Goal: Information Seeking & Learning: Learn about a topic

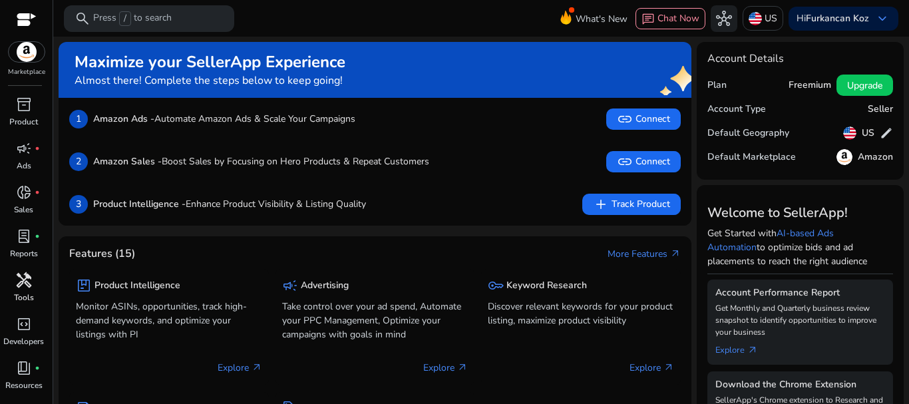
click at [21, 284] on span "handyman" at bounding box center [24, 280] width 16 height 16
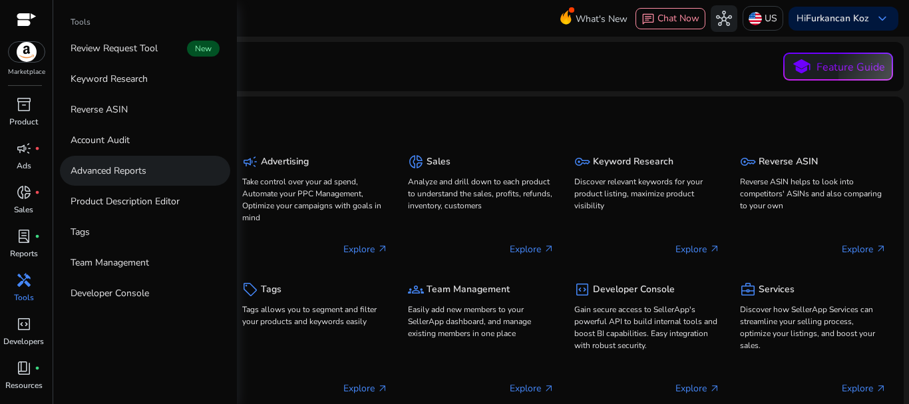
click at [150, 172] on link "Advanced Reports" at bounding box center [145, 171] width 170 height 30
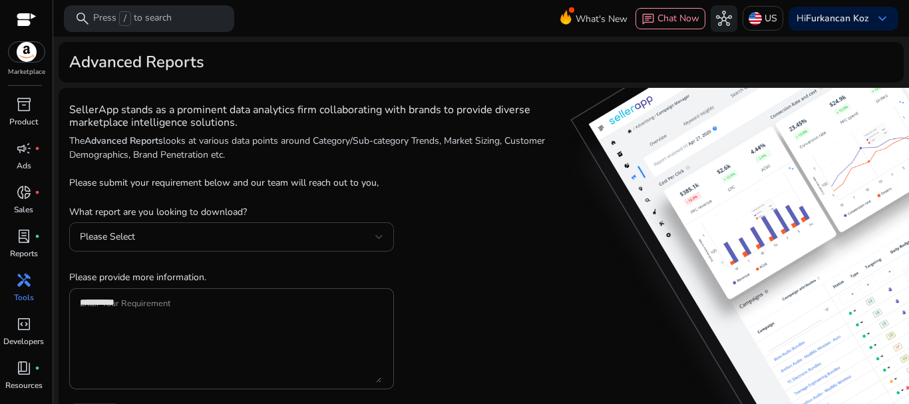
click at [347, 225] on div "Please Select" at bounding box center [231, 236] width 303 height 29
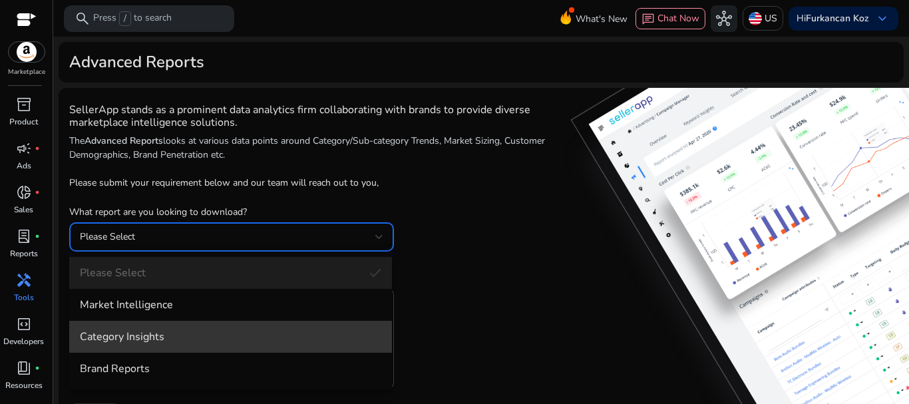
click at [277, 332] on span "Category Insights" at bounding box center [230, 336] width 301 height 15
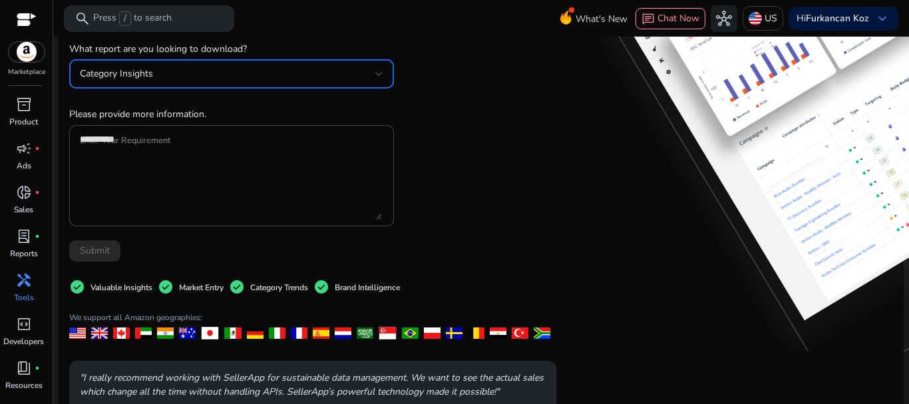
scroll to position [296, 0]
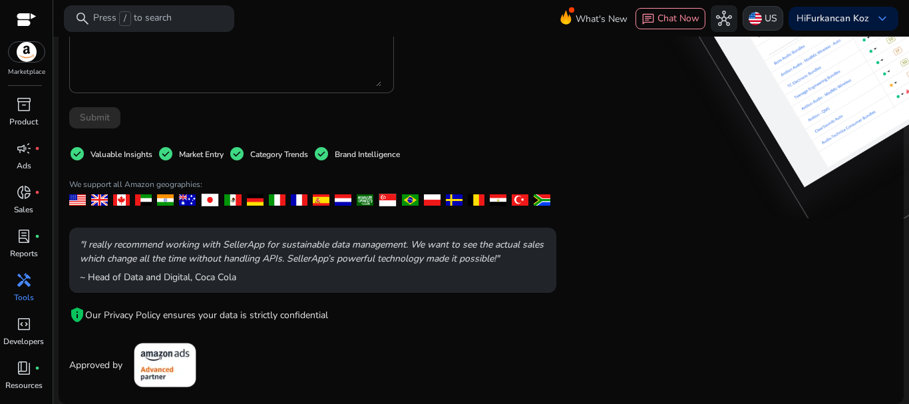
click at [770, 12] on div "US" at bounding box center [763, 18] width 41 height 25
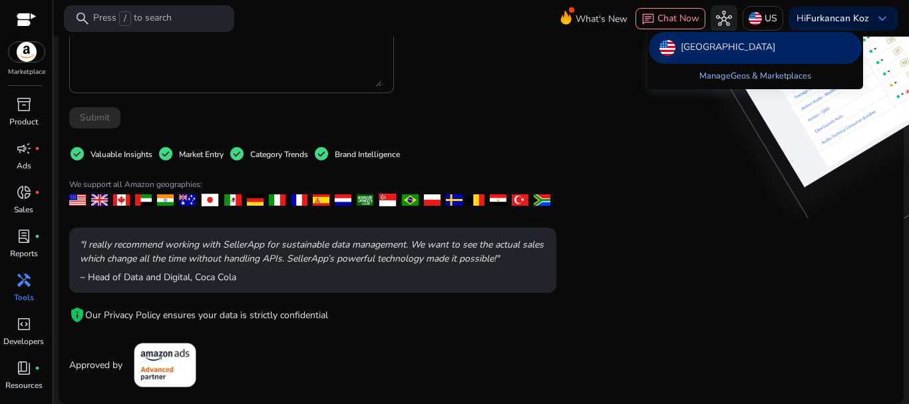
click at [730, 82] on link "Manage Geos & Marketplaces" at bounding box center [755, 76] width 133 height 24
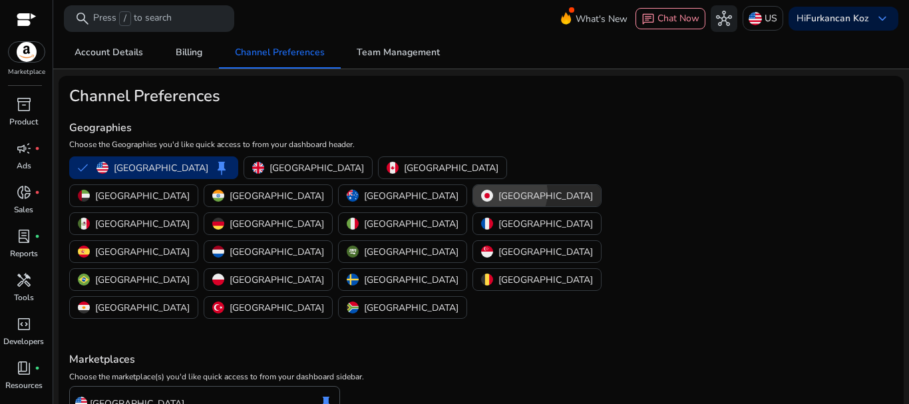
click at [498, 193] on p "[GEOGRAPHIC_DATA]" at bounding box center [545, 196] width 95 height 14
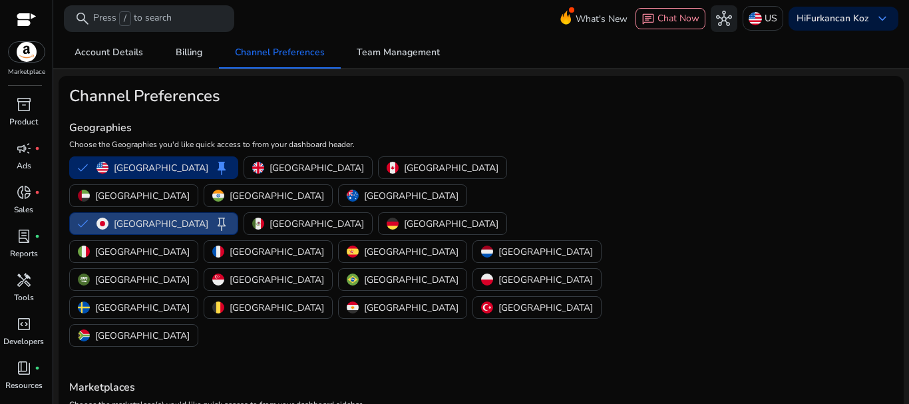
scroll to position [64, 0]
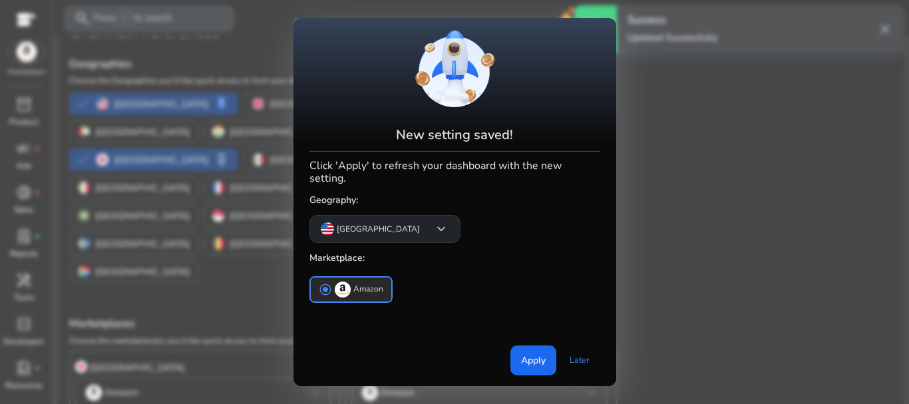
click at [378, 226] on p "[GEOGRAPHIC_DATA]" at bounding box center [378, 229] width 83 height 12
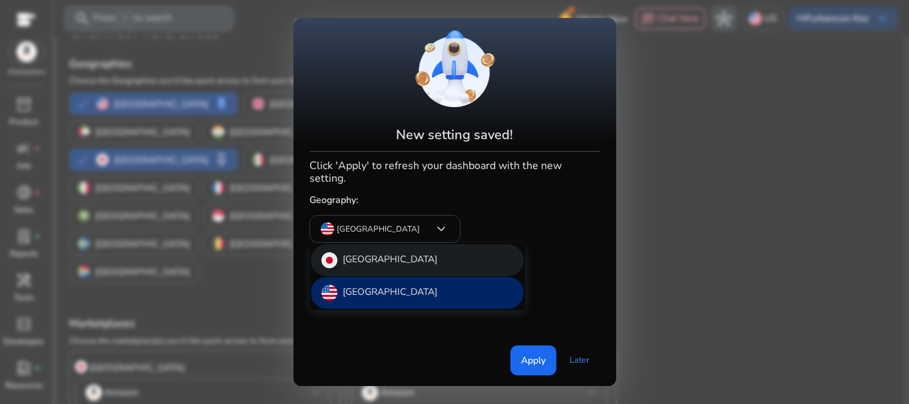
click at [399, 264] on div "[GEOGRAPHIC_DATA]" at bounding box center [417, 260] width 213 height 32
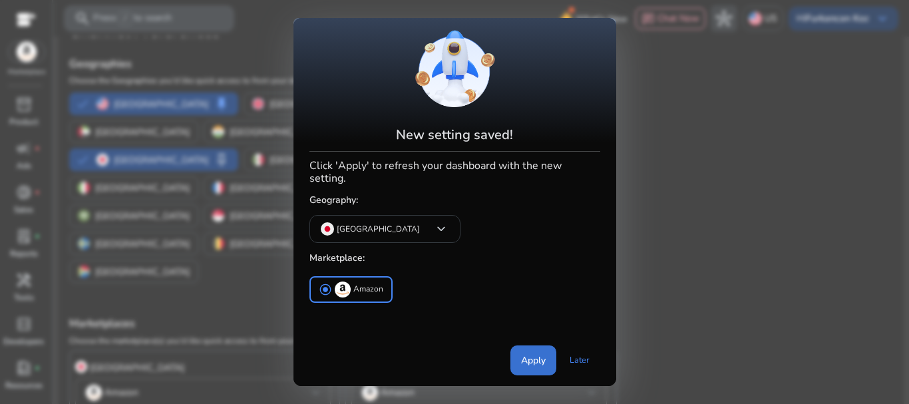
click at [525, 351] on span at bounding box center [533, 360] width 46 height 32
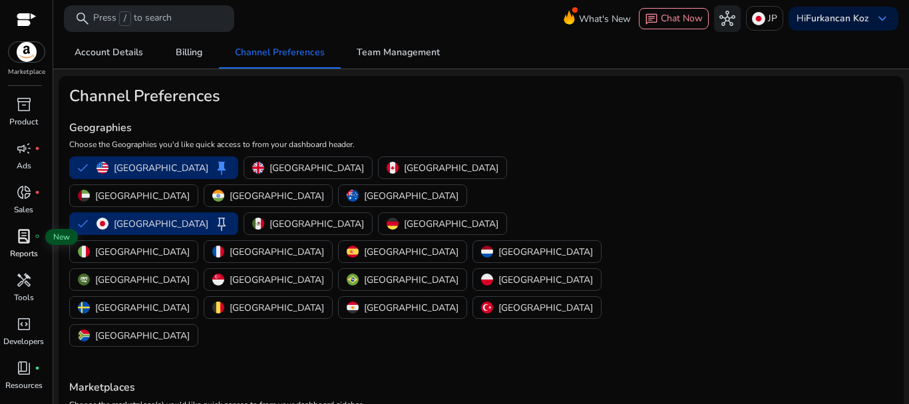
click at [29, 243] on span "lab_profile" at bounding box center [24, 236] width 16 height 16
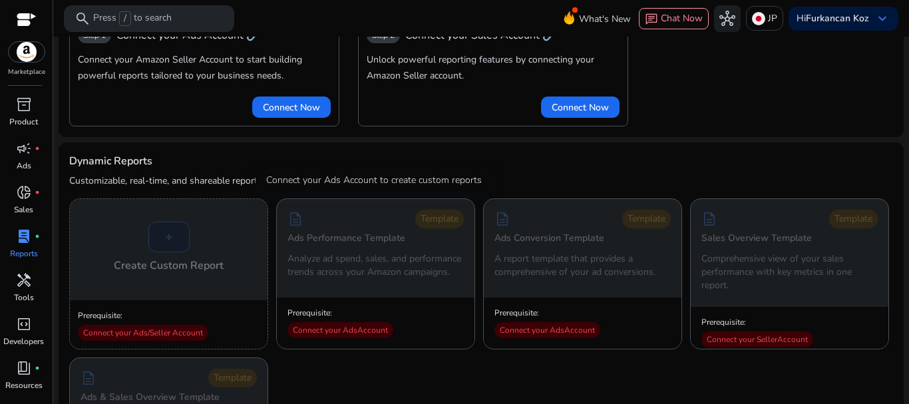
scroll to position [133, 0]
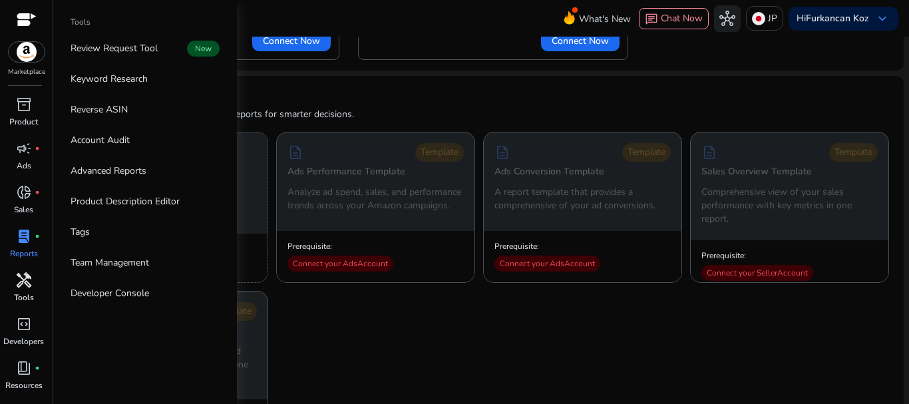
click at [15, 279] on div "handyman" at bounding box center [23, 280] width 37 height 21
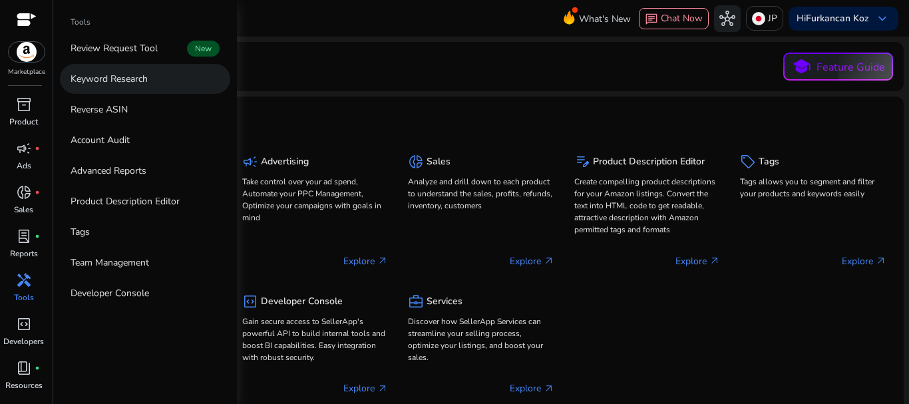
click at [139, 85] on p "Keyword Research" at bounding box center [109, 79] width 77 height 14
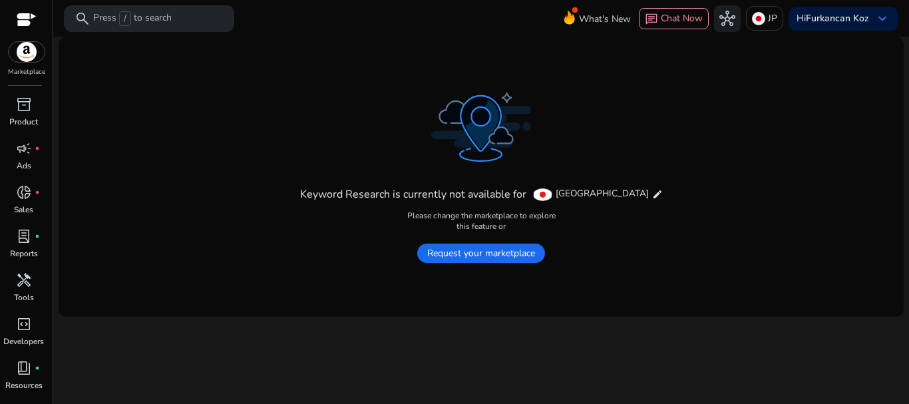
click at [477, 252] on span "Request your marketplace" at bounding box center [481, 253] width 128 height 19
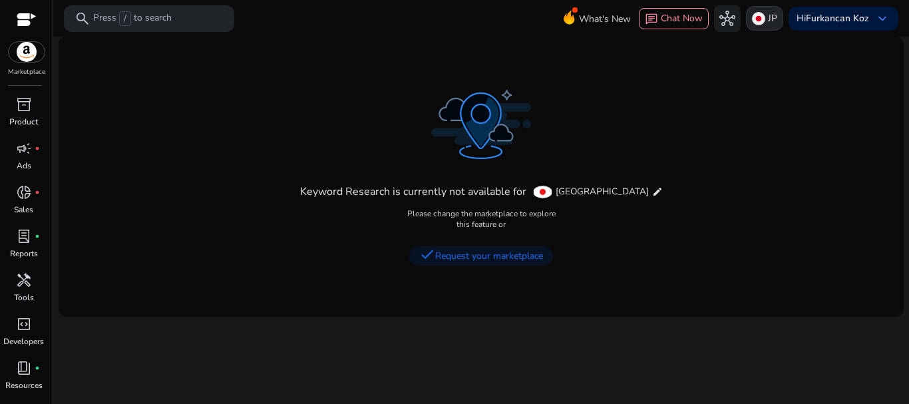
click at [752, 18] on img at bounding box center [758, 18] width 13 height 13
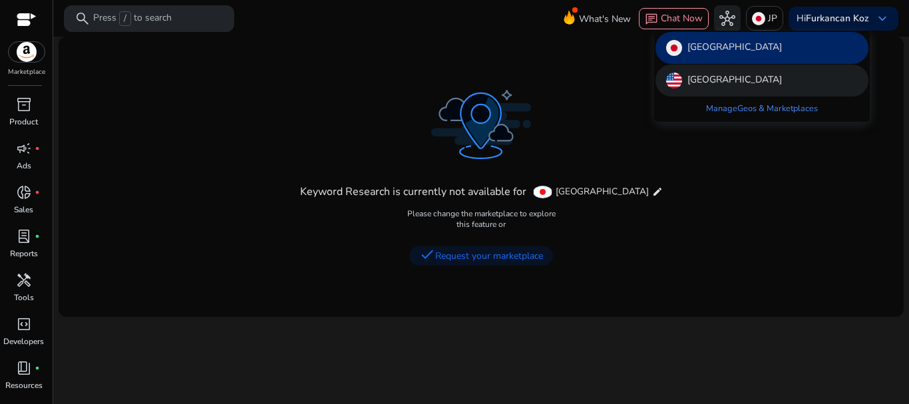
click at [726, 67] on div "[GEOGRAPHIC_DATA]" at bounding box center [762, 81] width 213 height 32
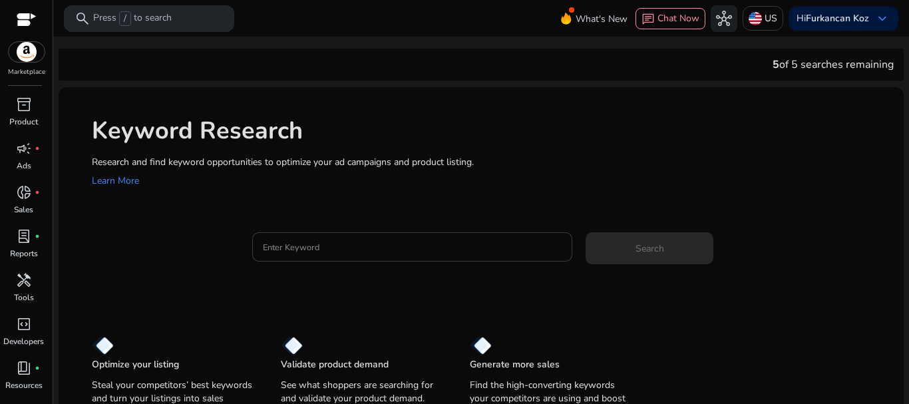
click at [415, 239] on div at bounding box center [412, 246] width 299 height 29
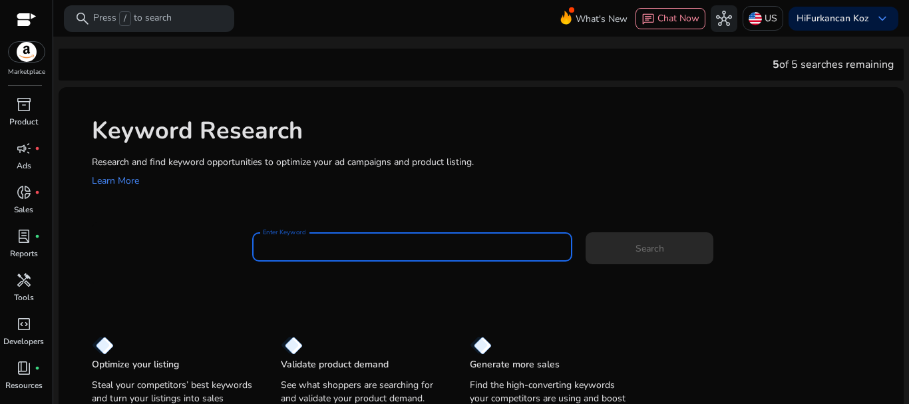
click at [419, 252] on input "Enter Keyword" at bounding box center [412, 247] width 299 height 15
paste input "**********"
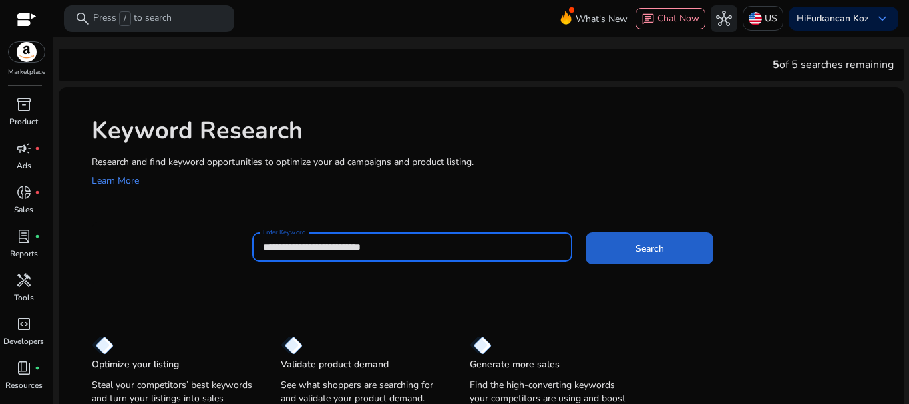
type input "**********"
click at [610, 247] on span at bounding box center [650, 248] width 128 height 32
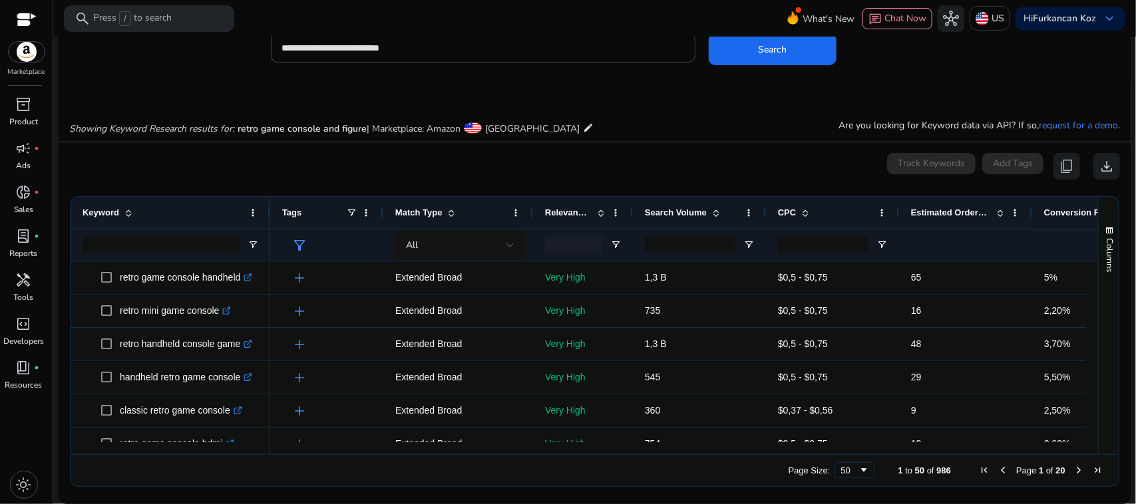
drag, startPoint x: 1055, startPoint y: 201, endPoint x: 1058, endPoint y: 250, distance: 49.4
click at [908, 201] on div "Conversion Rate" at bounding box center [1091, 212] width 95 height 25
click at [908, 215] on span "Conversion Rate" at bounding box center [1078, 213] width 69 height 10
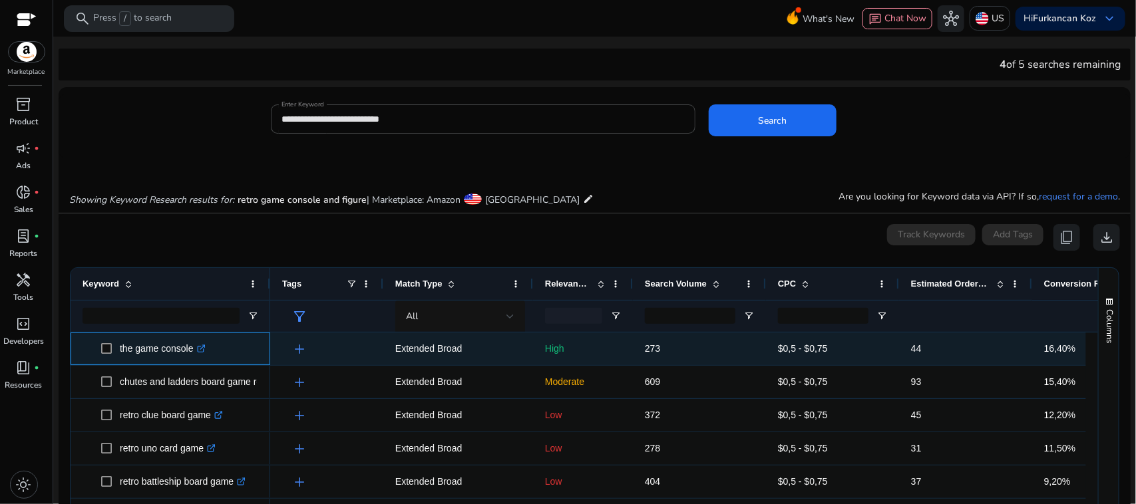
click at [204, 351] on icon ".st0{fill:#2c8af8}" at bounding box center [201, 349] width 9 height 9
